Goal: Task Accomplishment & Management: Complete application form

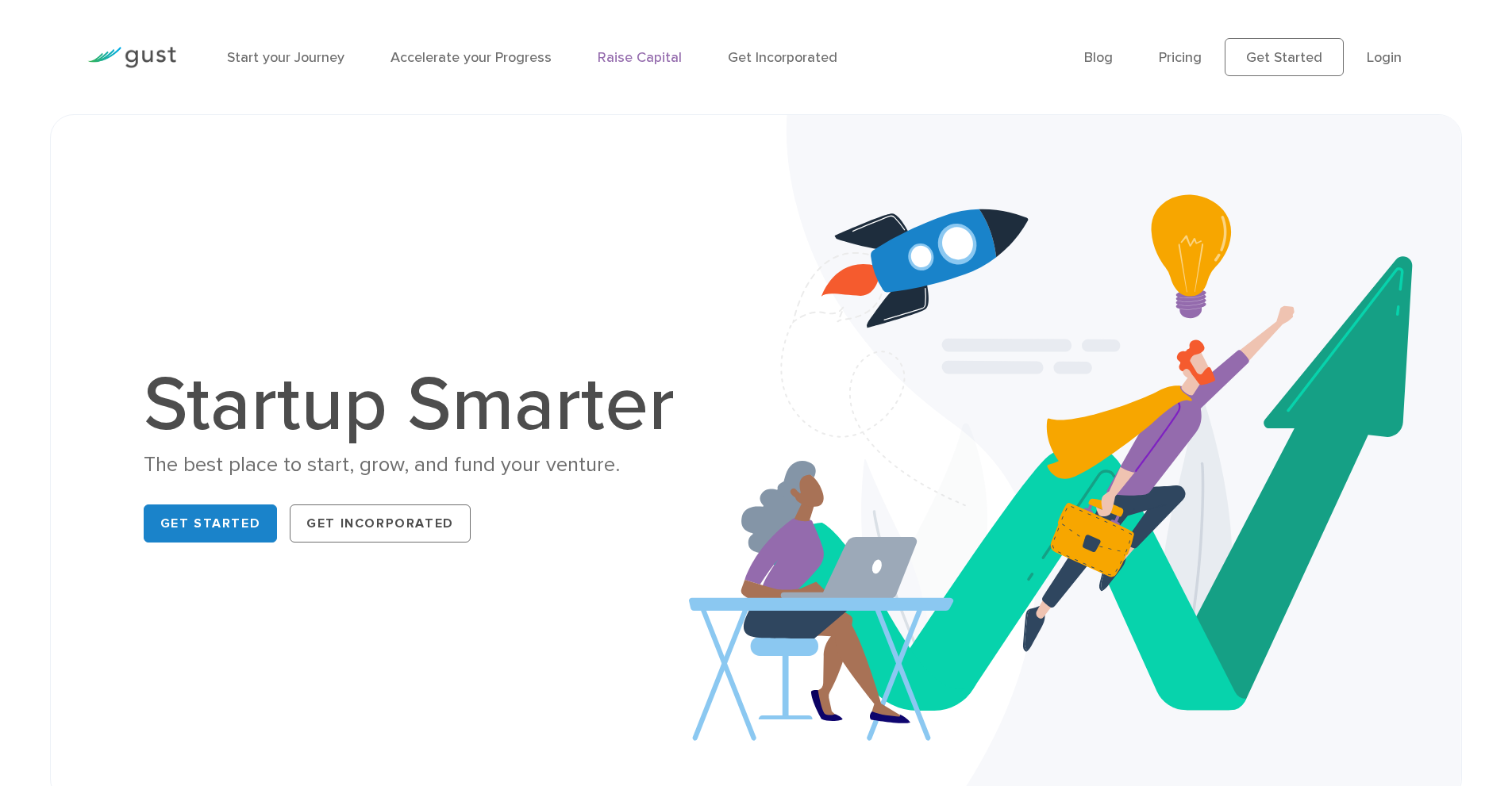
click at [627, 64] on link "Raise Capital" at bounding box center [639, 57] width 84 height 17
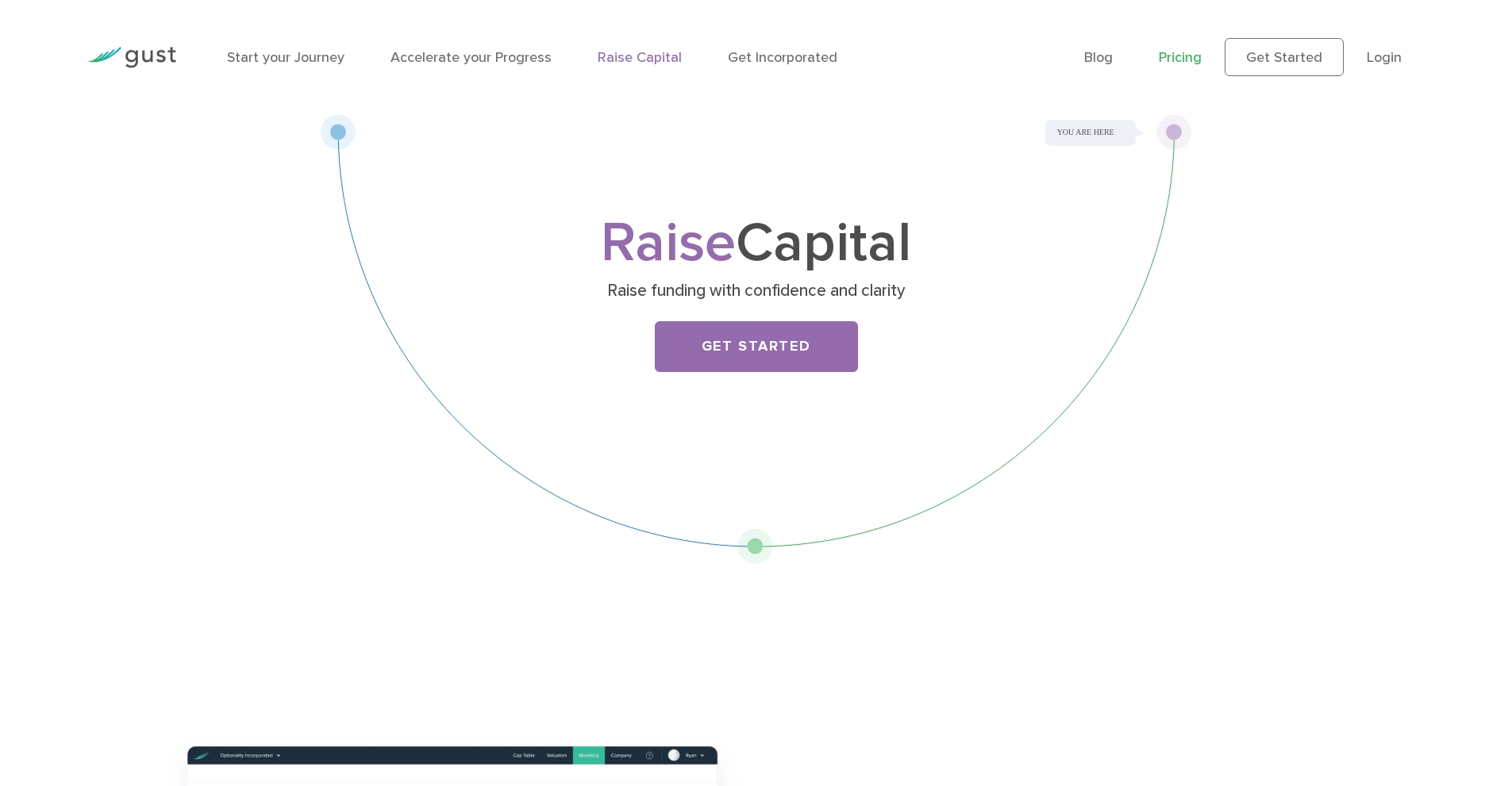
click at [1198, 58] on link "Pricing" at bounding box center [1179, 57] width 42 height 17
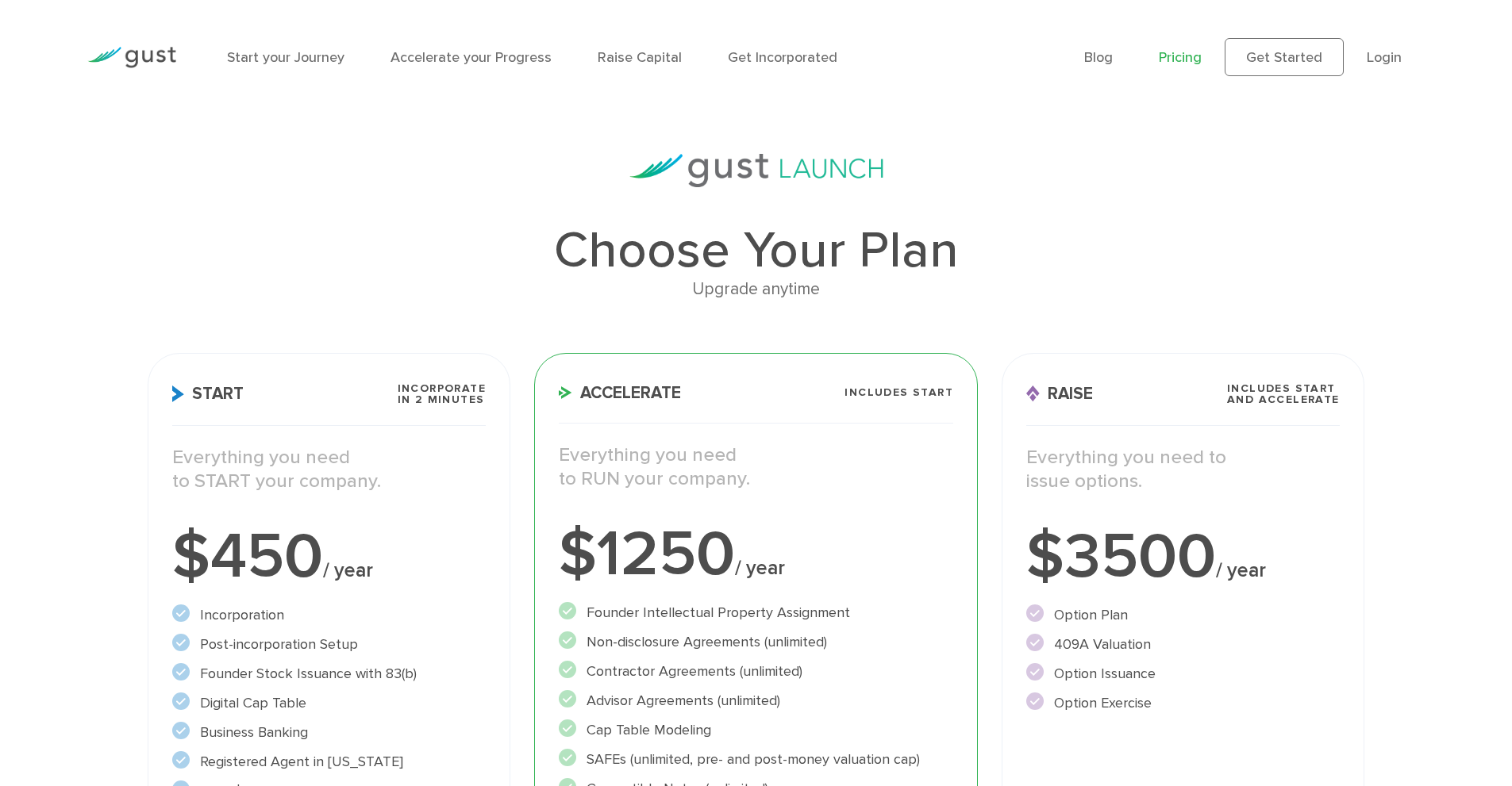
click at [631, 67] on li "Raise Capital" at bounding box center [639, 57] width 84 height 22
click at [633, 55] on link "Raise Capital" at bounding box center [639, 57] width 84 height 17
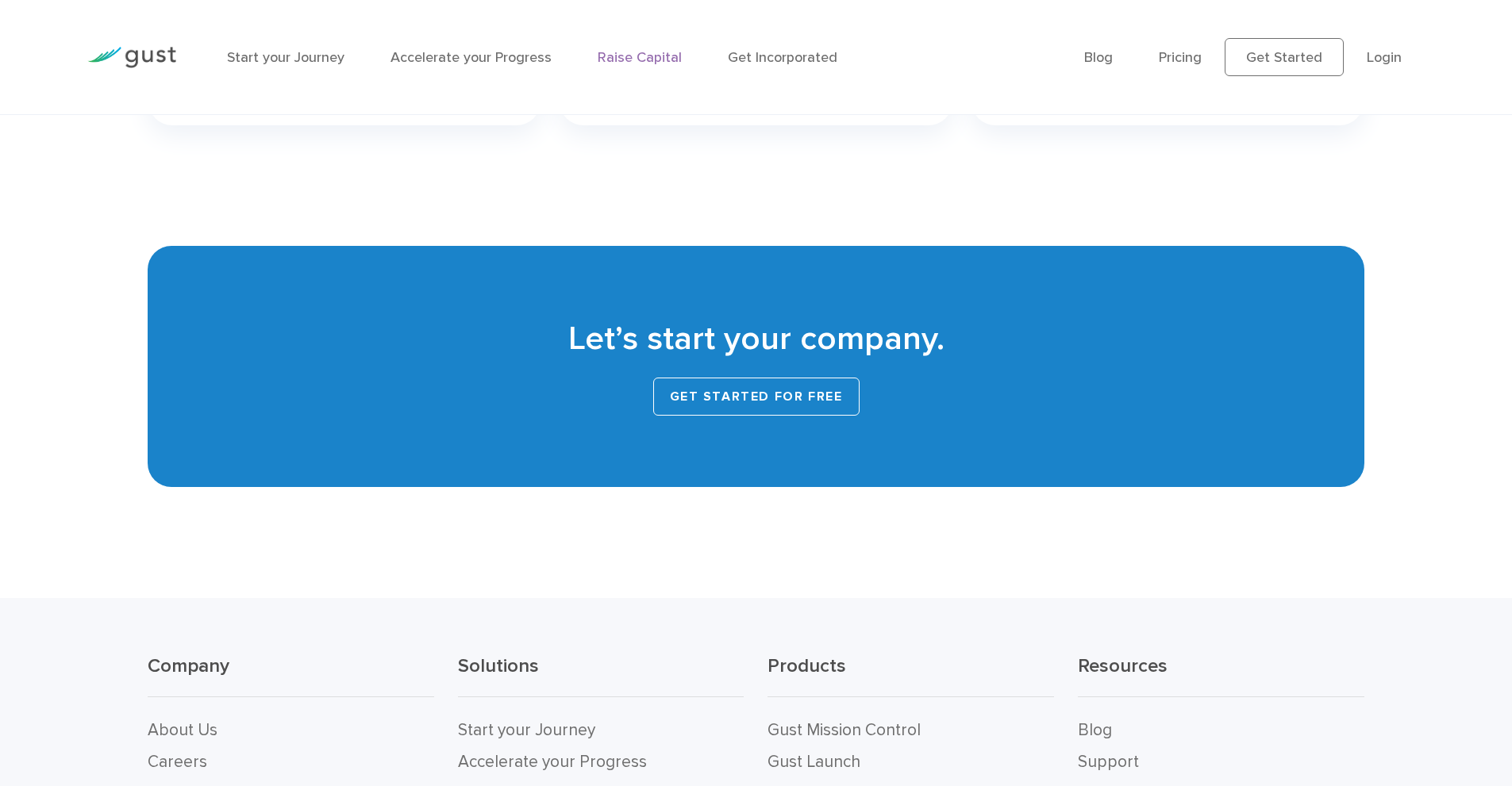
scroll to position [3174, 0]
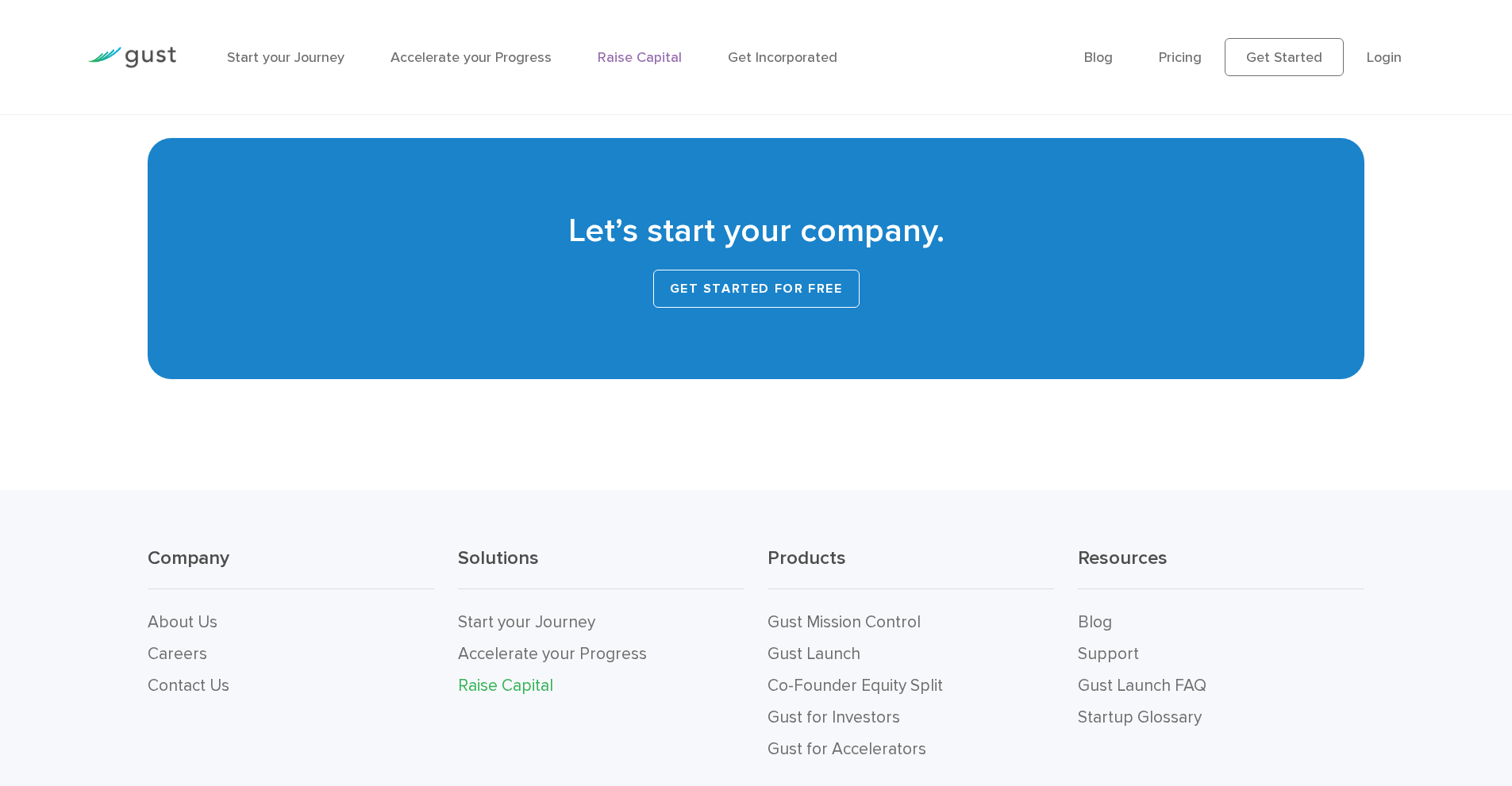
click at [754, 294] on link "Get started for free" at bounding box center [756, 288] width 206 height 38
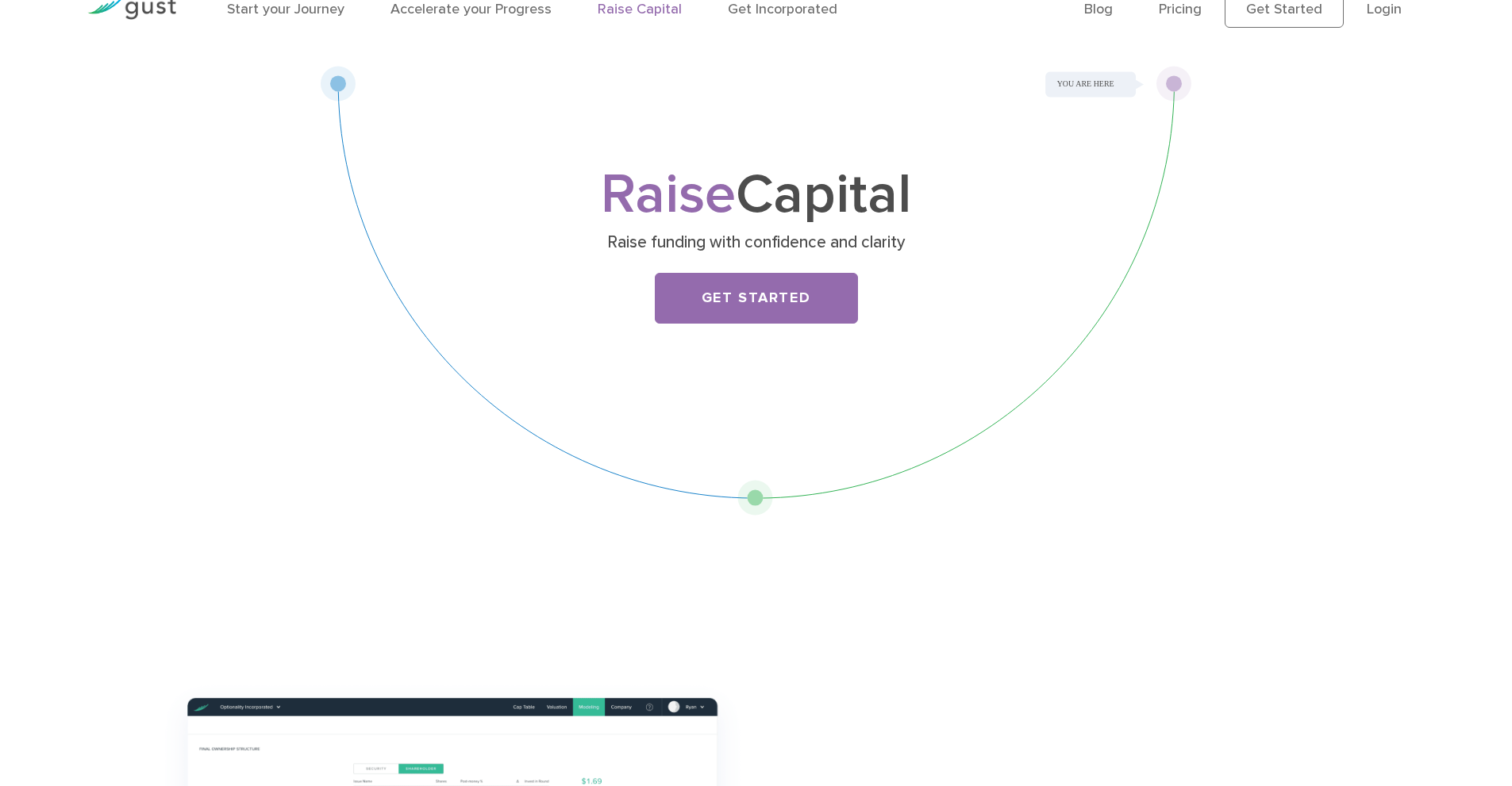
scroll to position [0, 0]
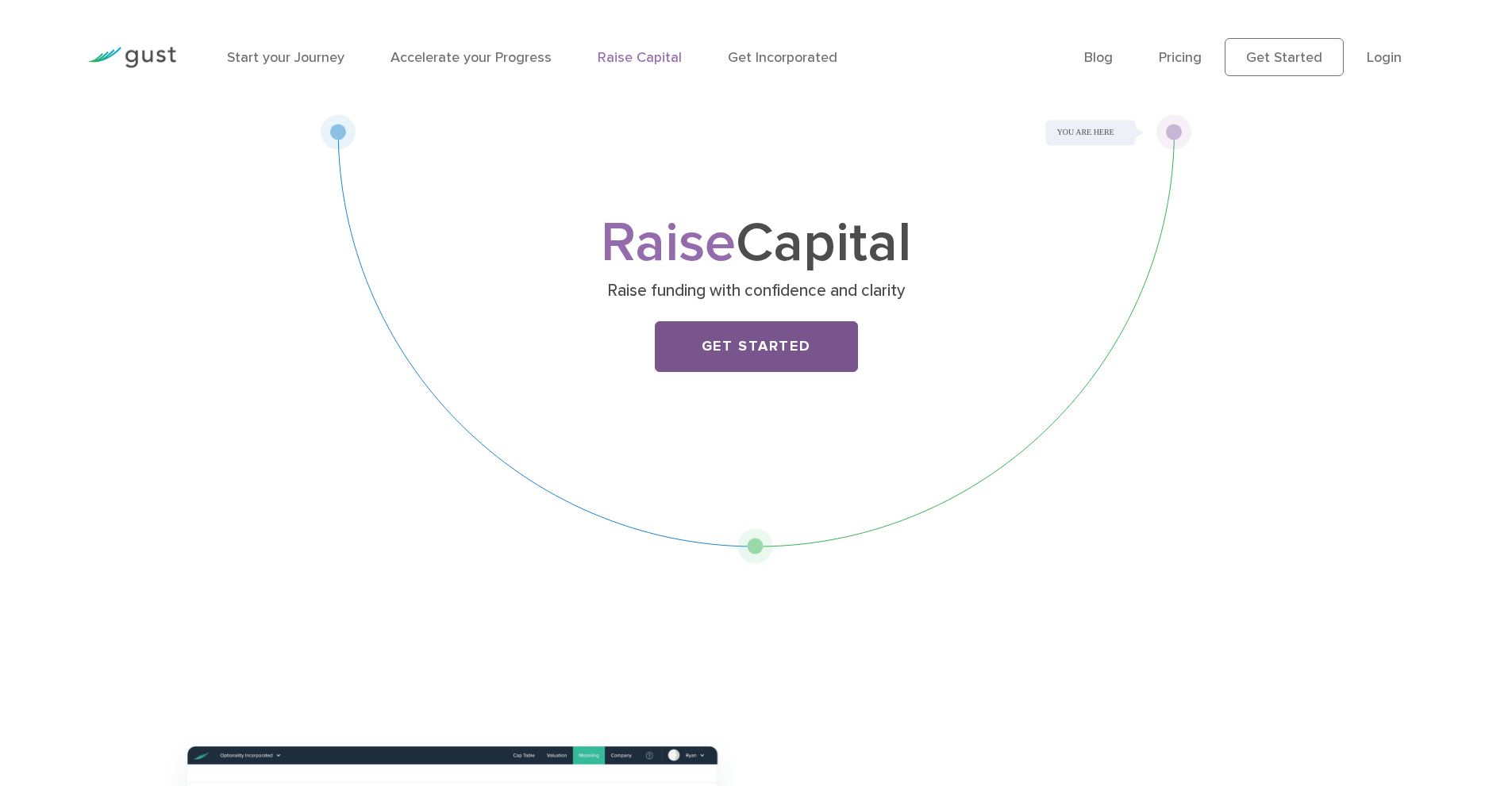
click at [720, 361] on link "Get Started" at bounding box center [757, 347] width 204 height 51
